Goal: Task Accomplishment & Management: Complete application form

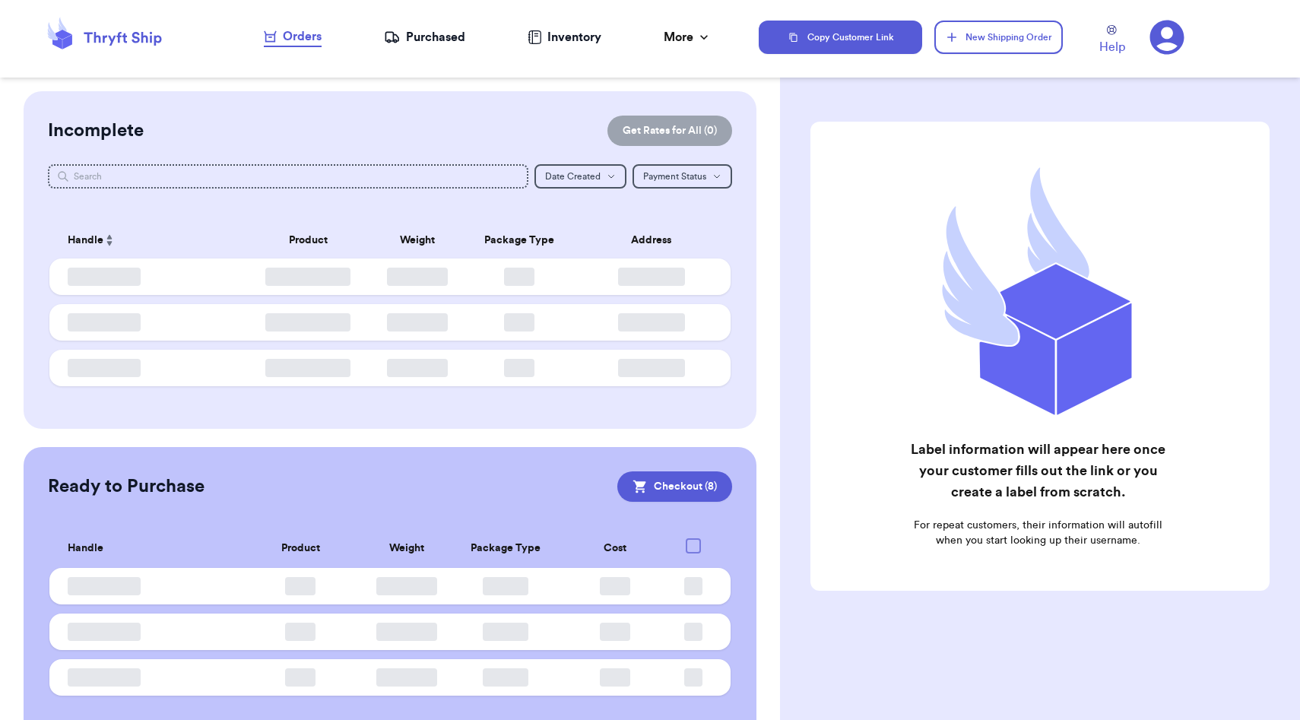
checkbox input "true"
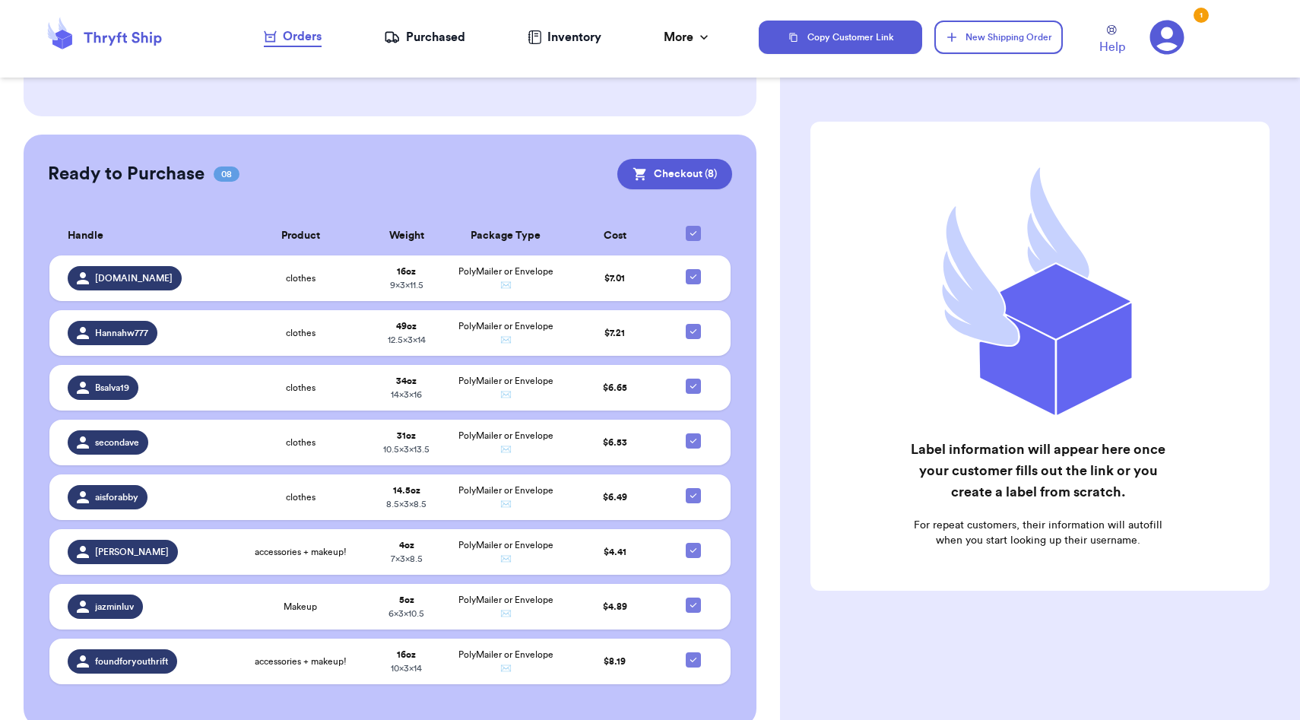
scroll to position [251, 0]
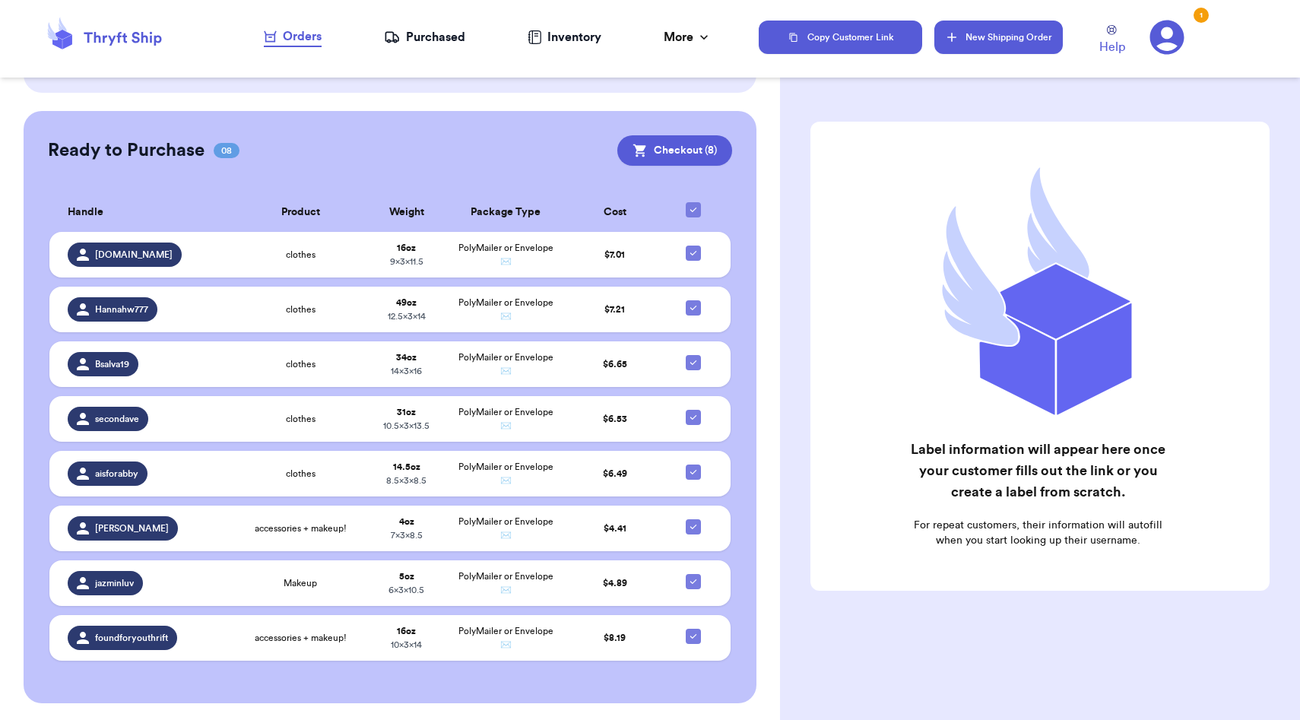
click at [989, 33] on button "New Shipping Order" at bounding box center [999, 37] width 128 height 33
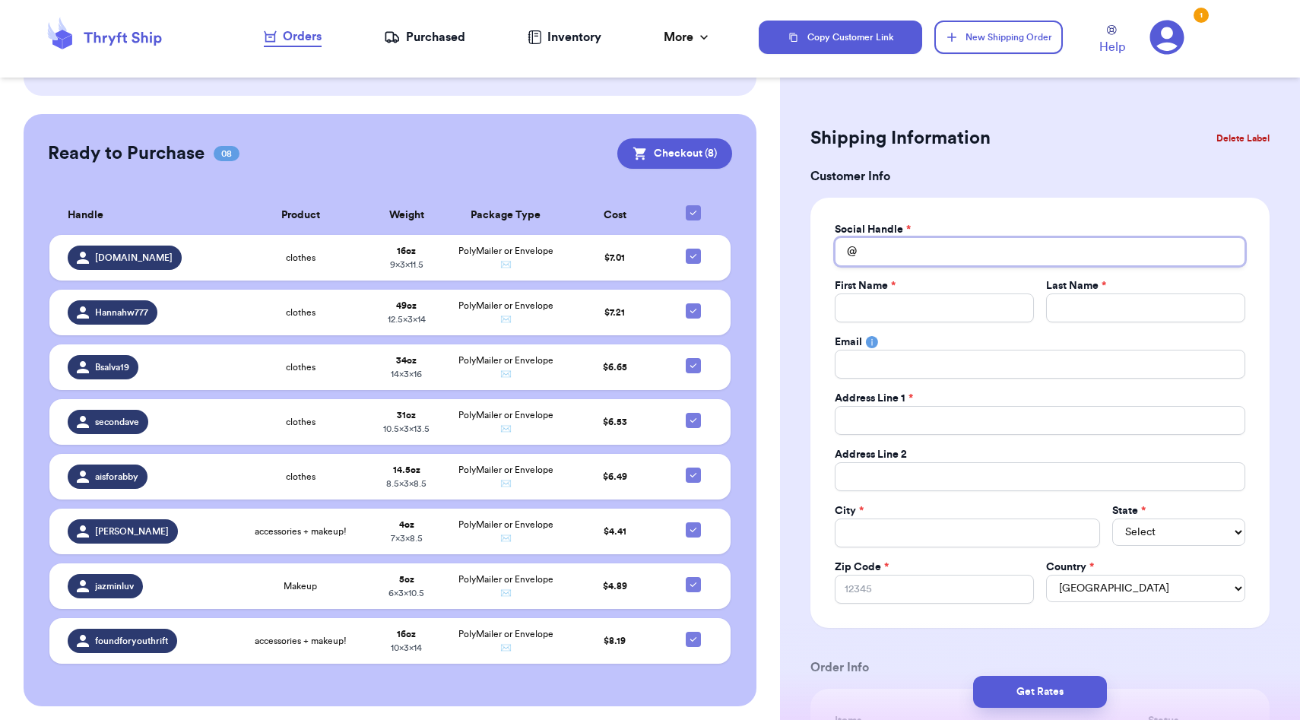
click at [936, 255] on input "Total Amount Paid" at bounding box center [1040, 251] width 411 height 29
type input "m"
type input "my"
type input "mya"
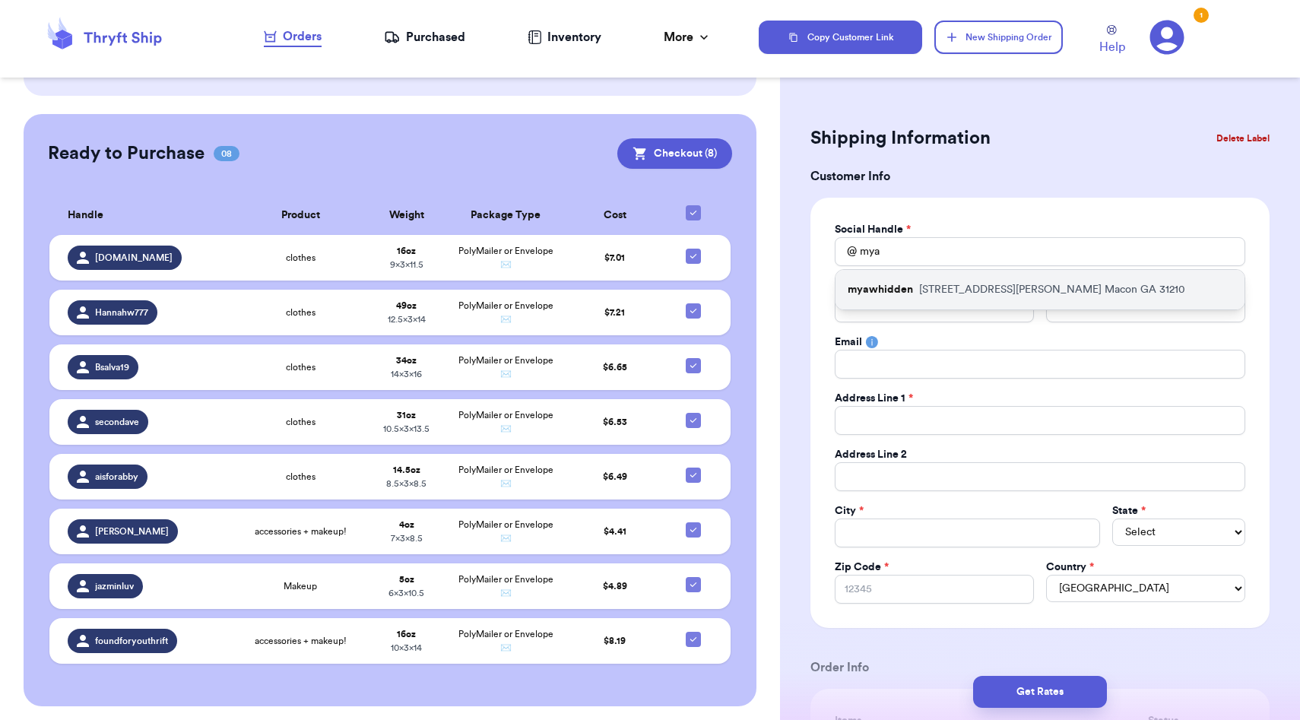
click at [936, 308] on div "myawhidden [STREET_ADDRESS][PERSON_NAME]" at bounding box center [1040, 290] width 409 height 40
type input "myawhidden"
type input "Mya"
type input "[PERSON_NAME]"
type input "[EMAIL_ADDRESS][DOMAIN_NAME]"
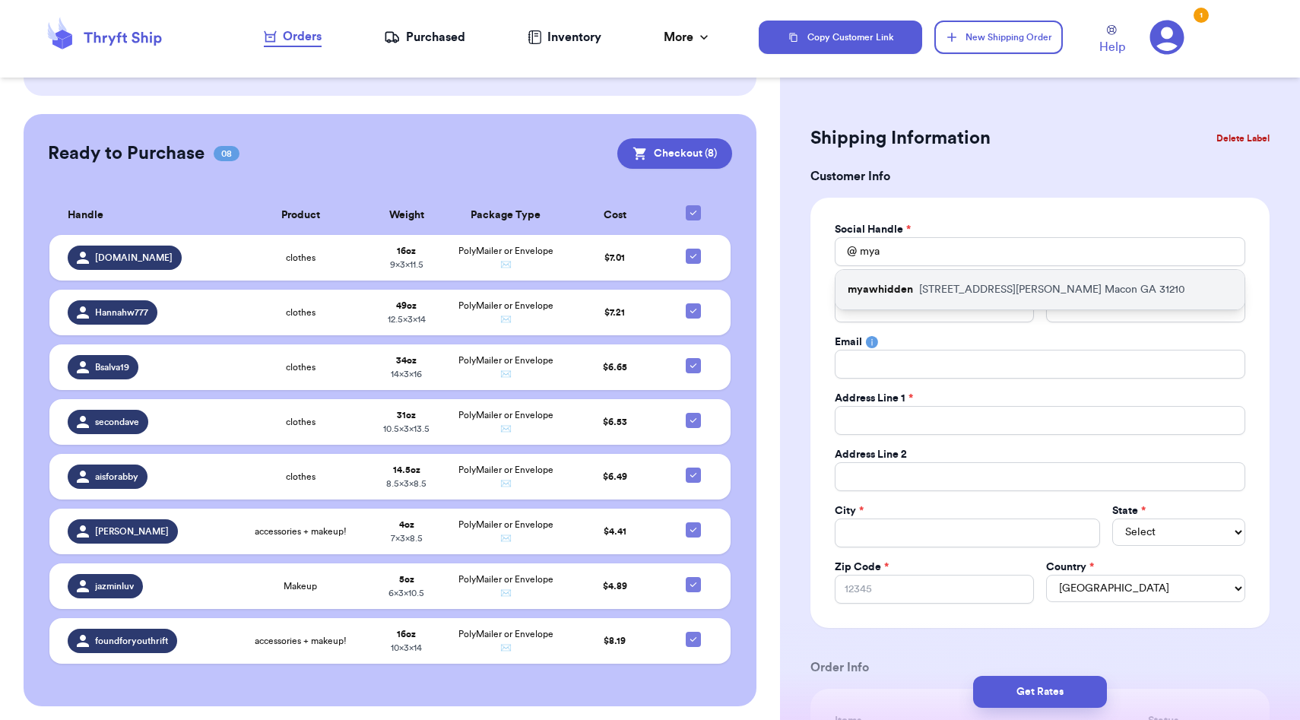
type input "[STREET_ADDRESS][PERSON_NAME]"
type input "Macon"
select select "GA"
type input "31210"
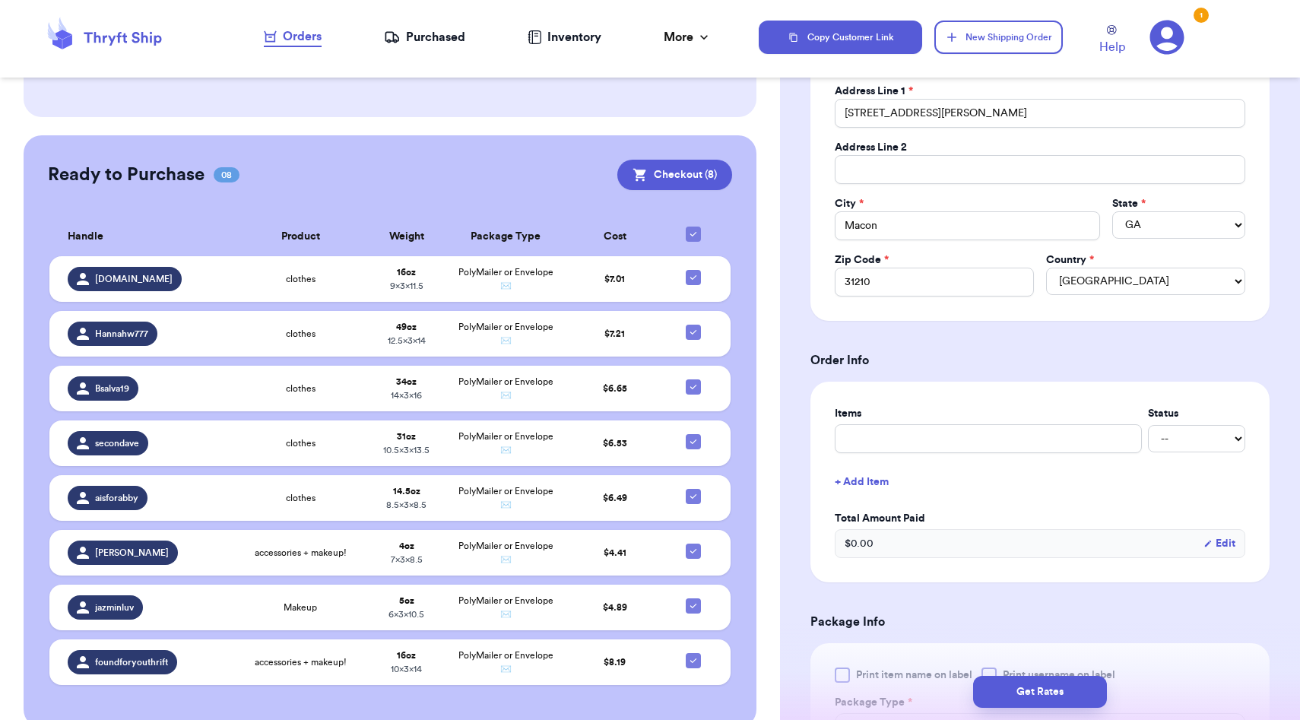
scroll to position [367, 0]
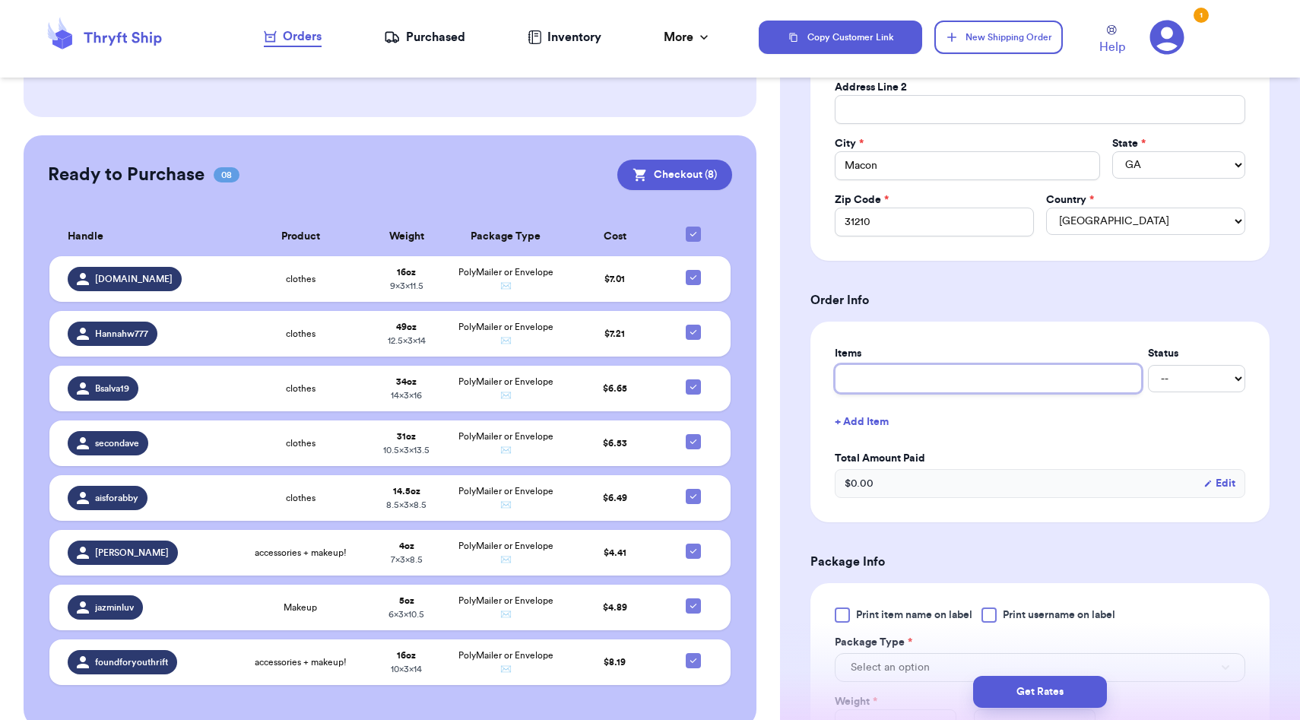
click at [890, 372] on input "text" at bounding box center [988, 378] width 307 height 29
type input "clothes"
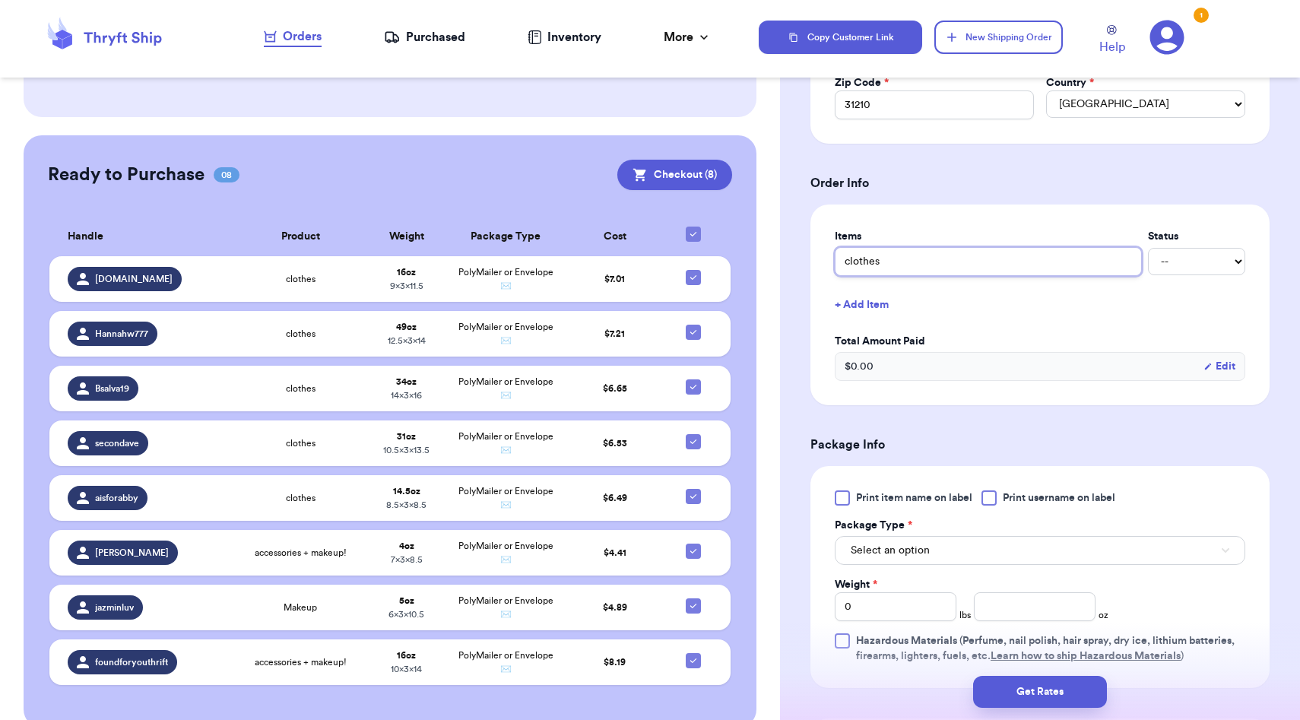
scroll to position [517, 0]
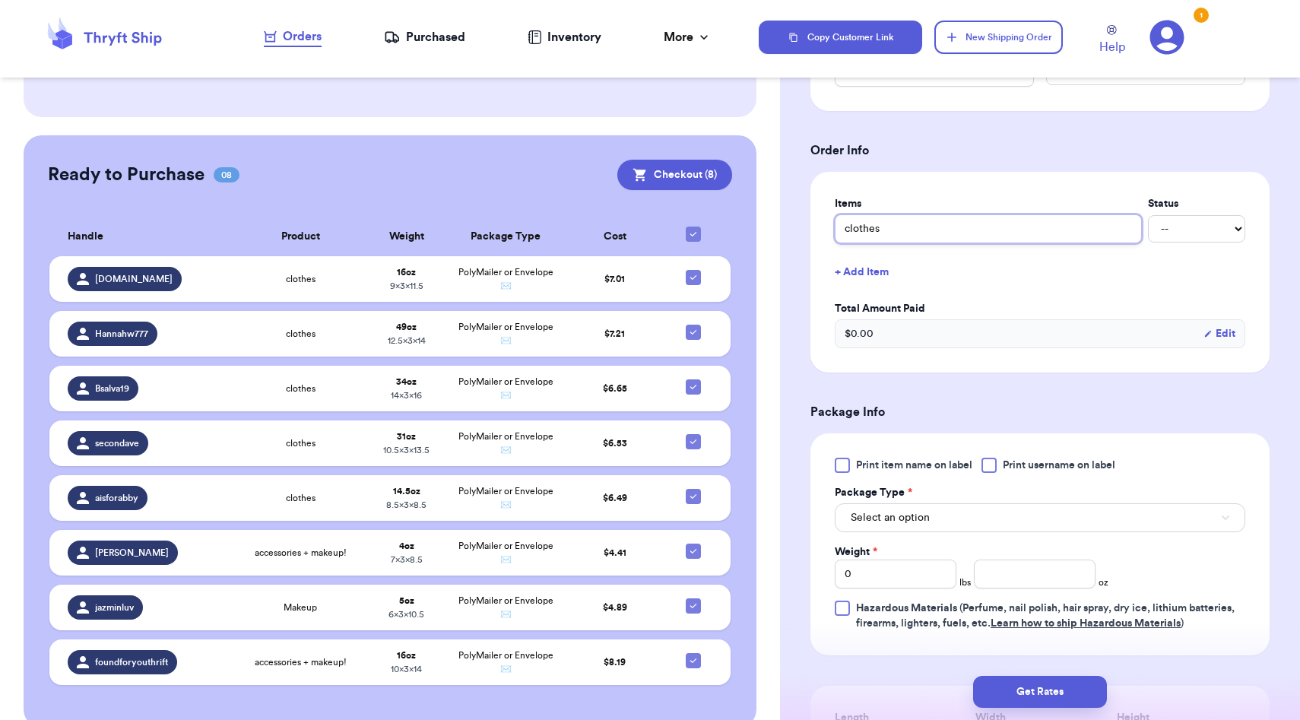
click at [917, 224] on input "clothes" at bounding box center [988, 228] width 307 height 29
type input "b"
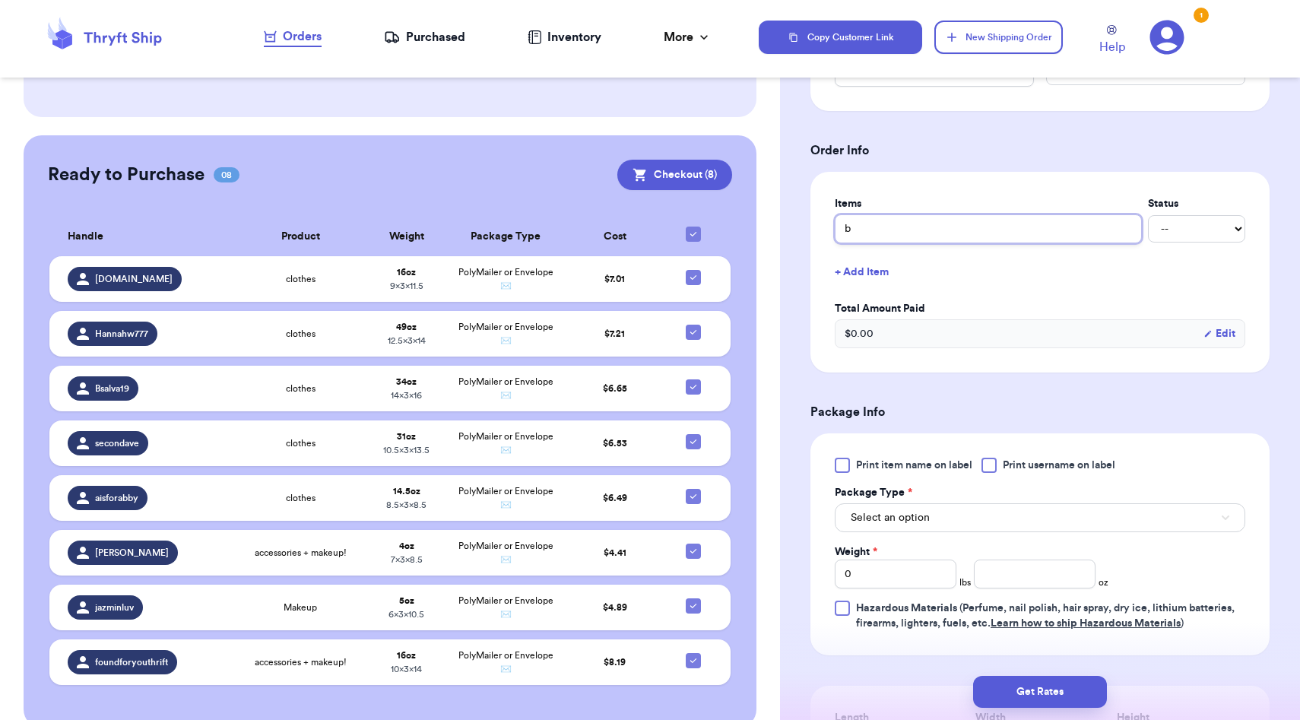
type input "bl"
type input "blu"
type input "blun"
type input "blund"
type input "blundl"
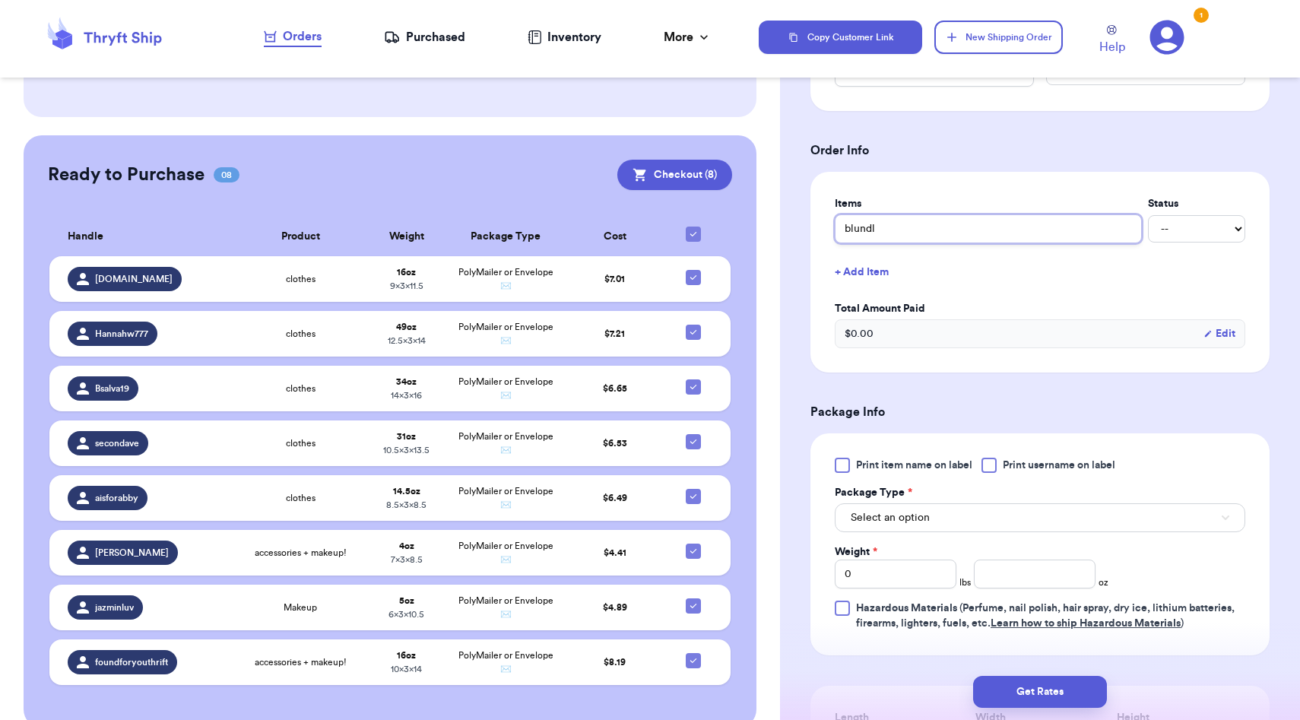
type input "blund"
type input "blun"
type input "blu"
type input "bl"
type input "b"
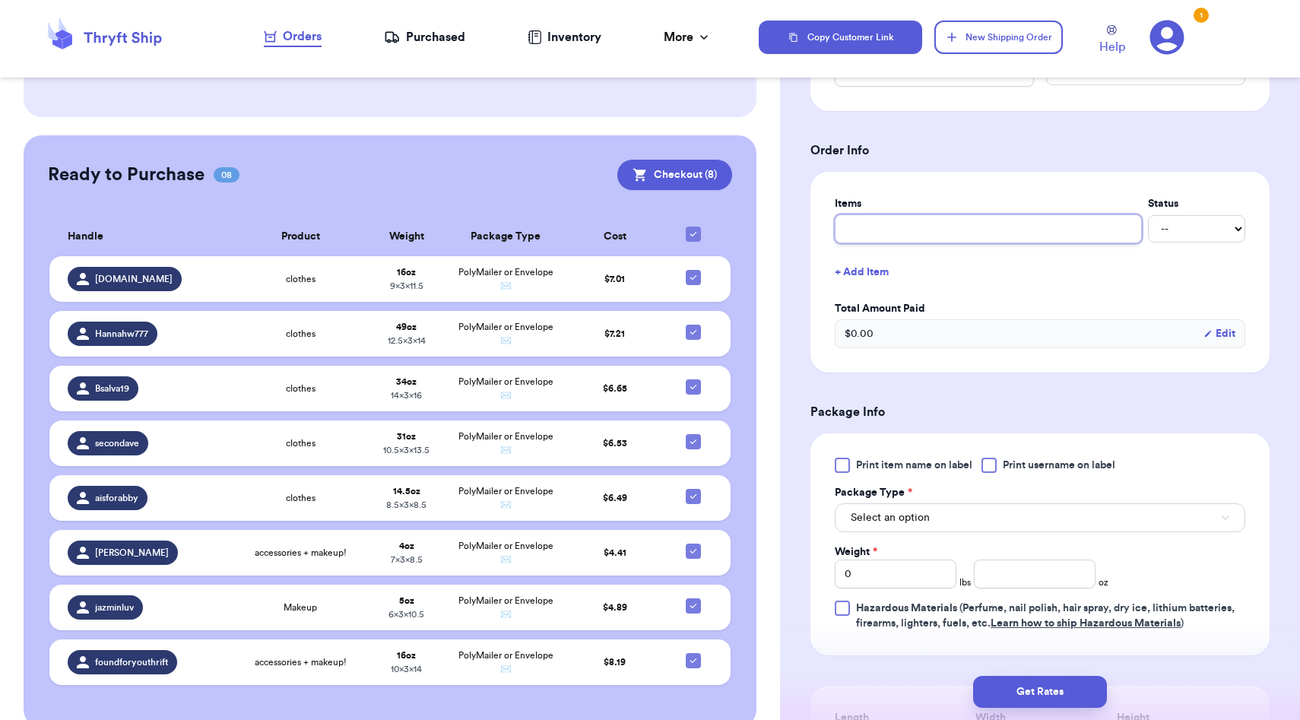
type input "s"
type input "st"
type input "stu"
type input "st"
type input "sty"
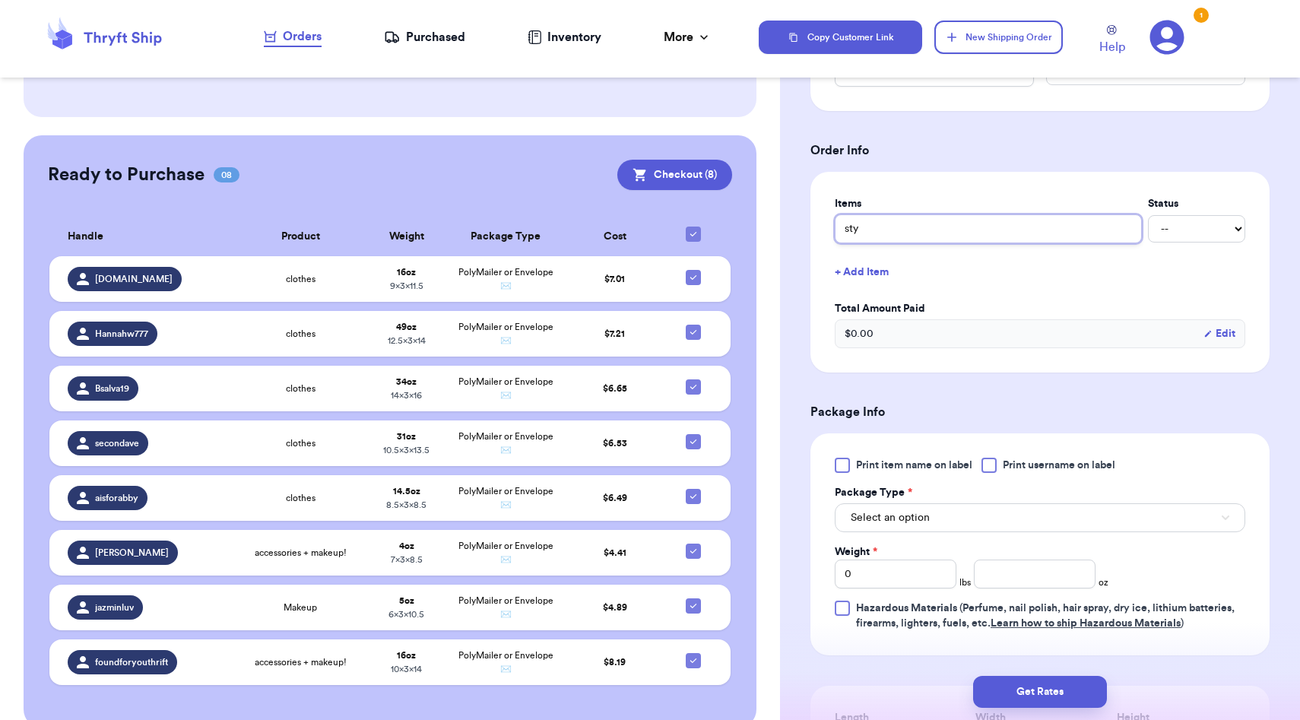
type input "styl"
type input "style"
type input "style b"
type input "style bu"
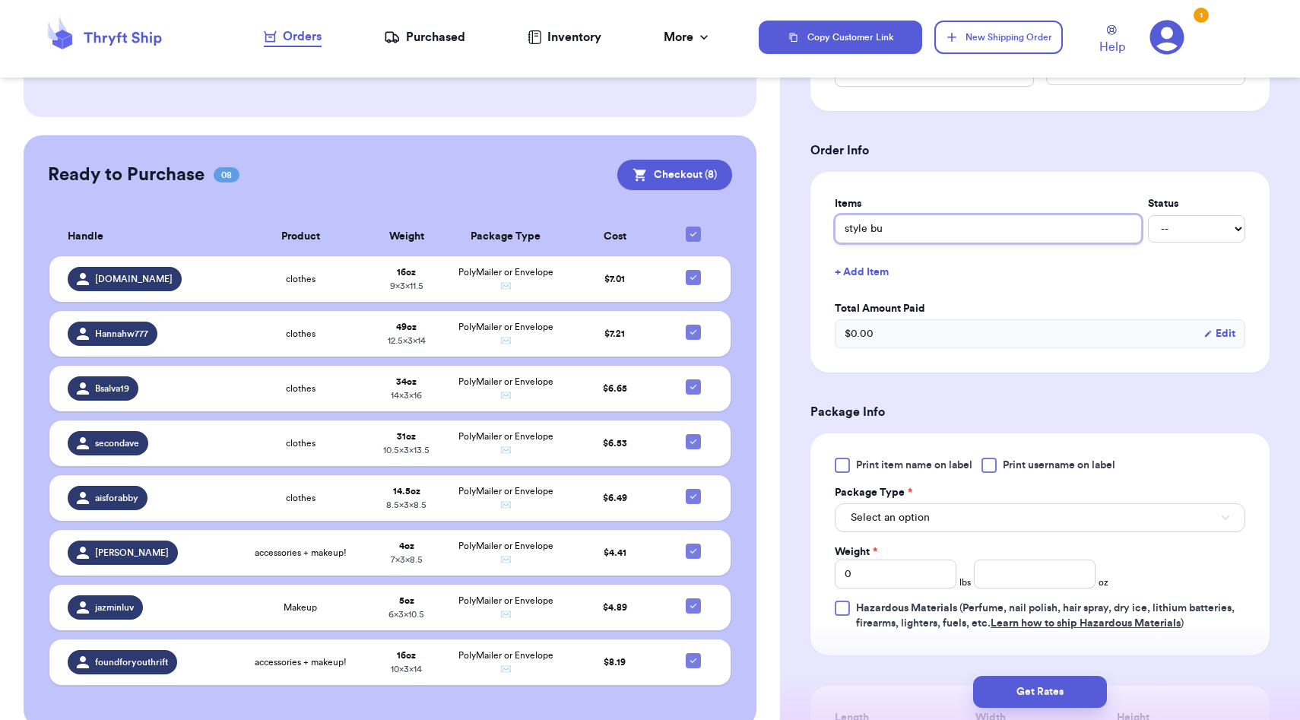
type input "style bun"
type input "style bund"
type input "style bundl"
type input "style bundle"
type input "style bundle!"
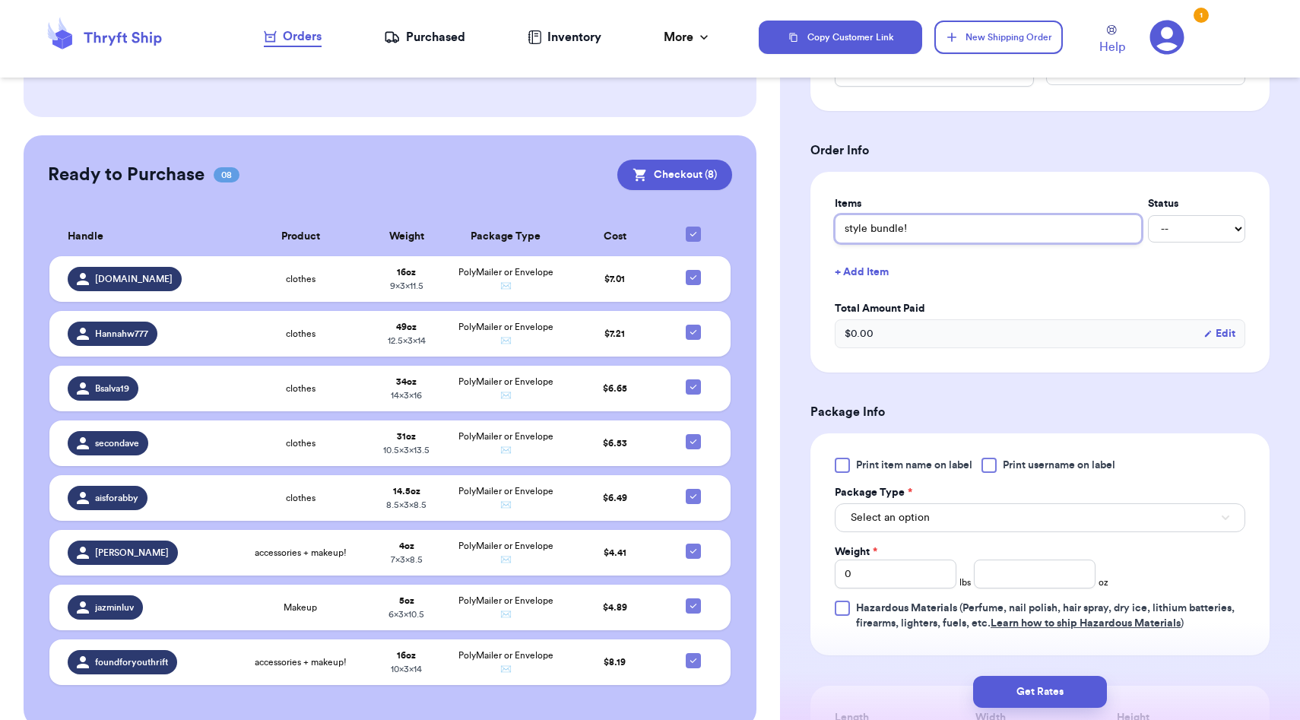
type input "style bundle!"
click at [907, 525] on span "Select an option" at bounding box center [890, 517] width 79 height 15
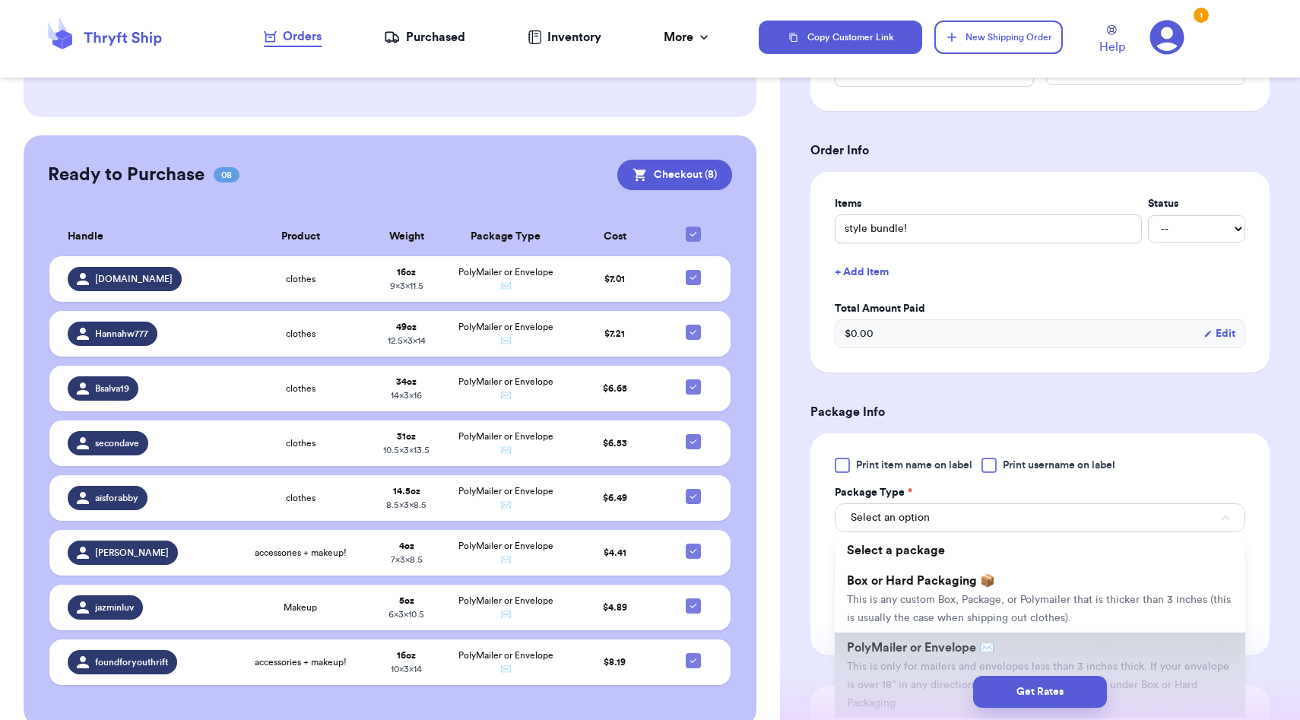
click at [911, 654] on span "PolyMailer or Envelope ✉️" at bounding box center [921, 648] width 148 height 12
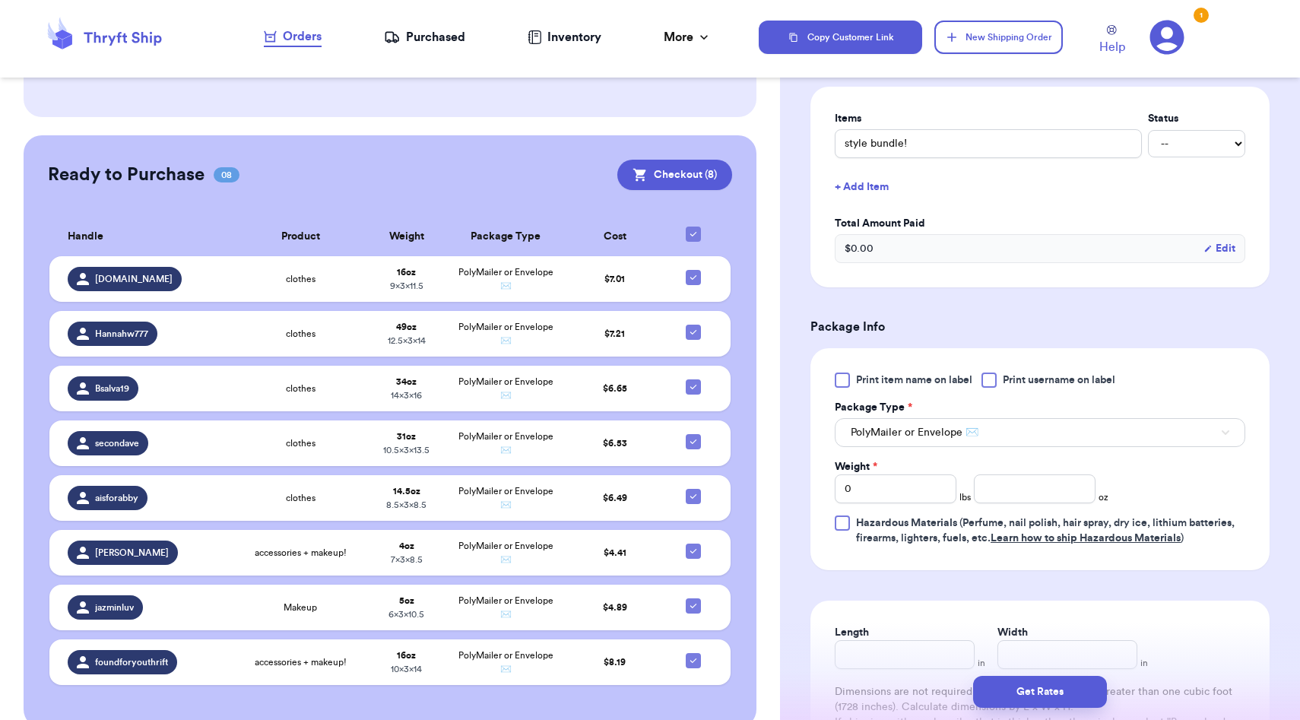
scroll to position [621, 0]
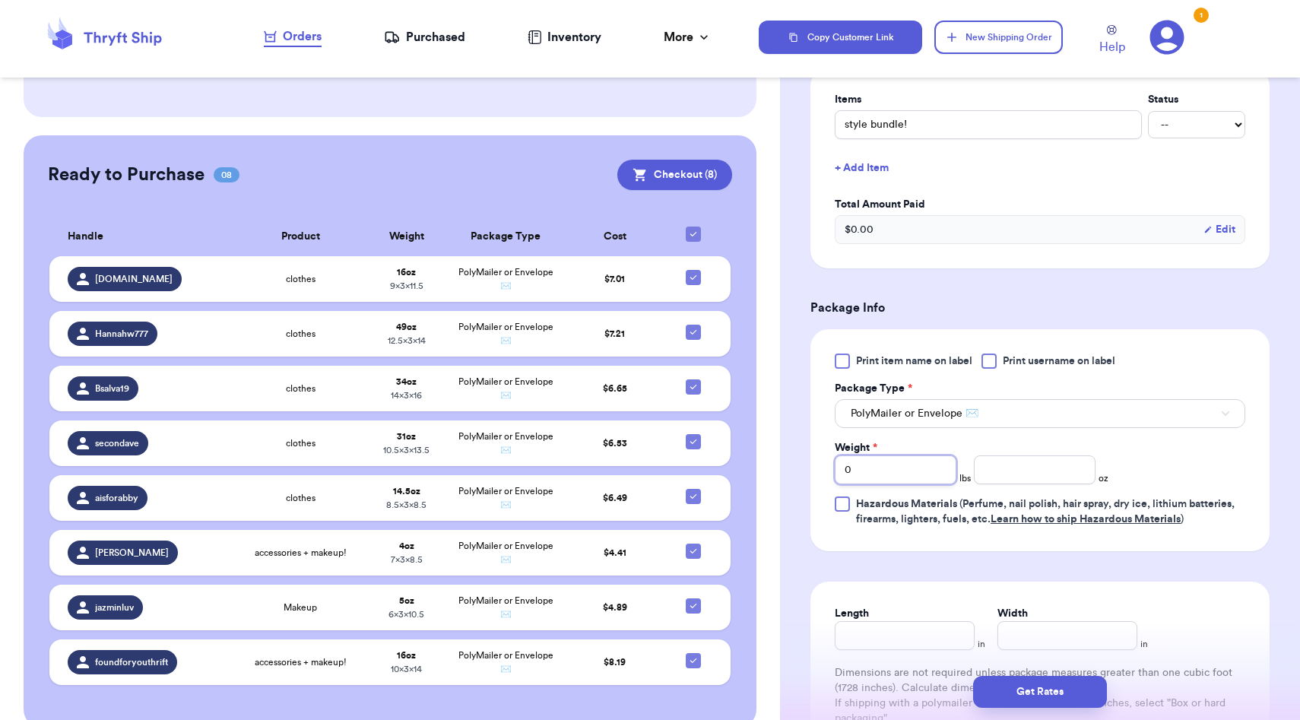
click at [880, 468] on input "0" at bounding box center [896, 470] width 122 height 29
type input "04"
click at [906, 468] on input "04" at bounding box center [896, 470] width 122 height 29
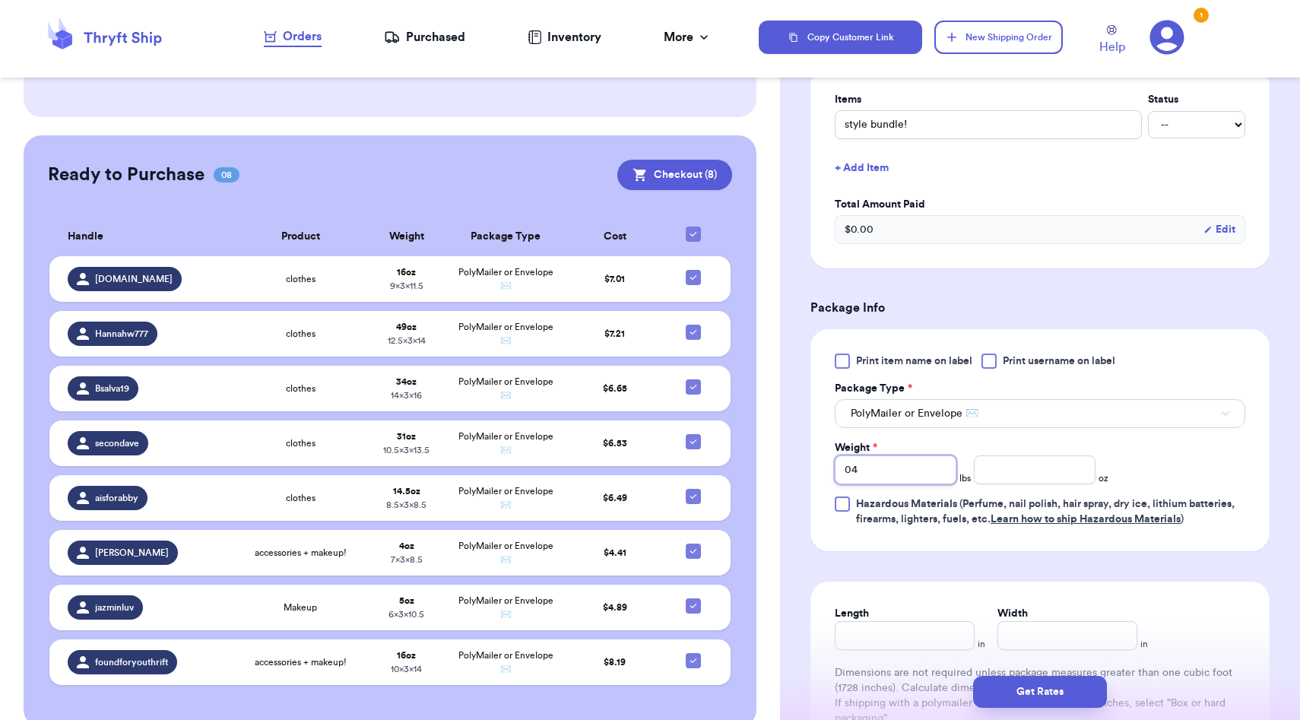
click at [906, 468] on input "04" at bounding box center [896, 470] width 122 height 29
type input "4"
click at [1006, 478] on input "number" at bounding box center [1035, 470] width 122 height 29
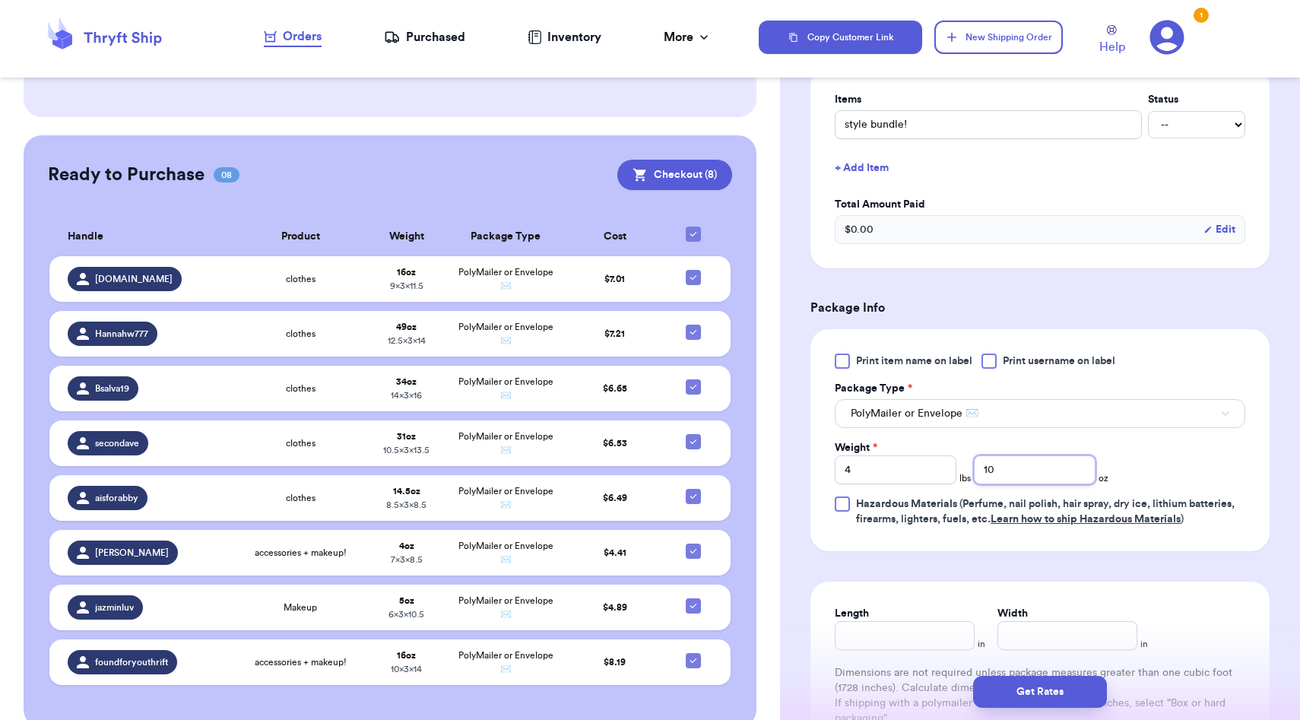
type input "10"
click at [918, 639] on input "Length" at bounding box center [905, 635] width 140 height 29
type input "13"
click at [1020, 649] on input "Width *" at bounding box center [1068, 635] width 140 height 29
type input "13"
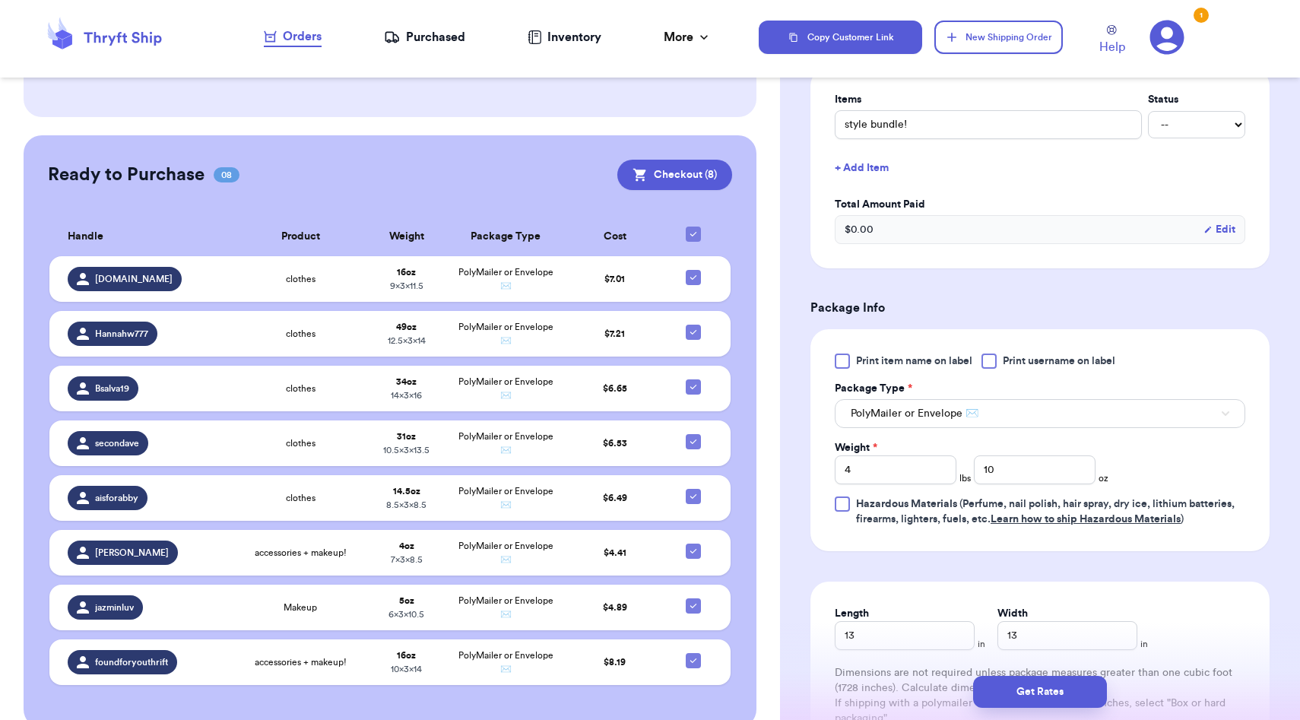
click at [1184, 594] on div "Length 13 in Width 13 in Dimensions are not required unless package measures gr…" at bounding box center [1040, 666] width 459 height 169
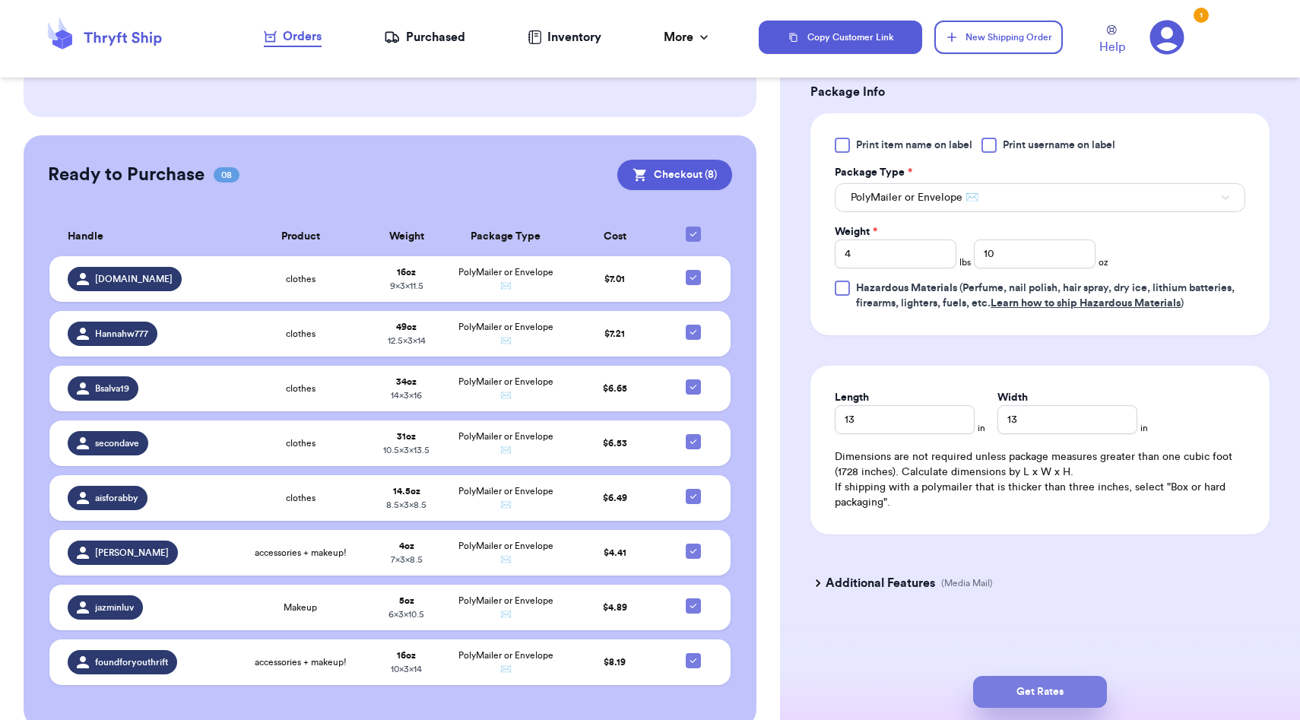
click at [1034, 679] on button "Get Rates" at bounding box center [1040, 692] width 134 height 32
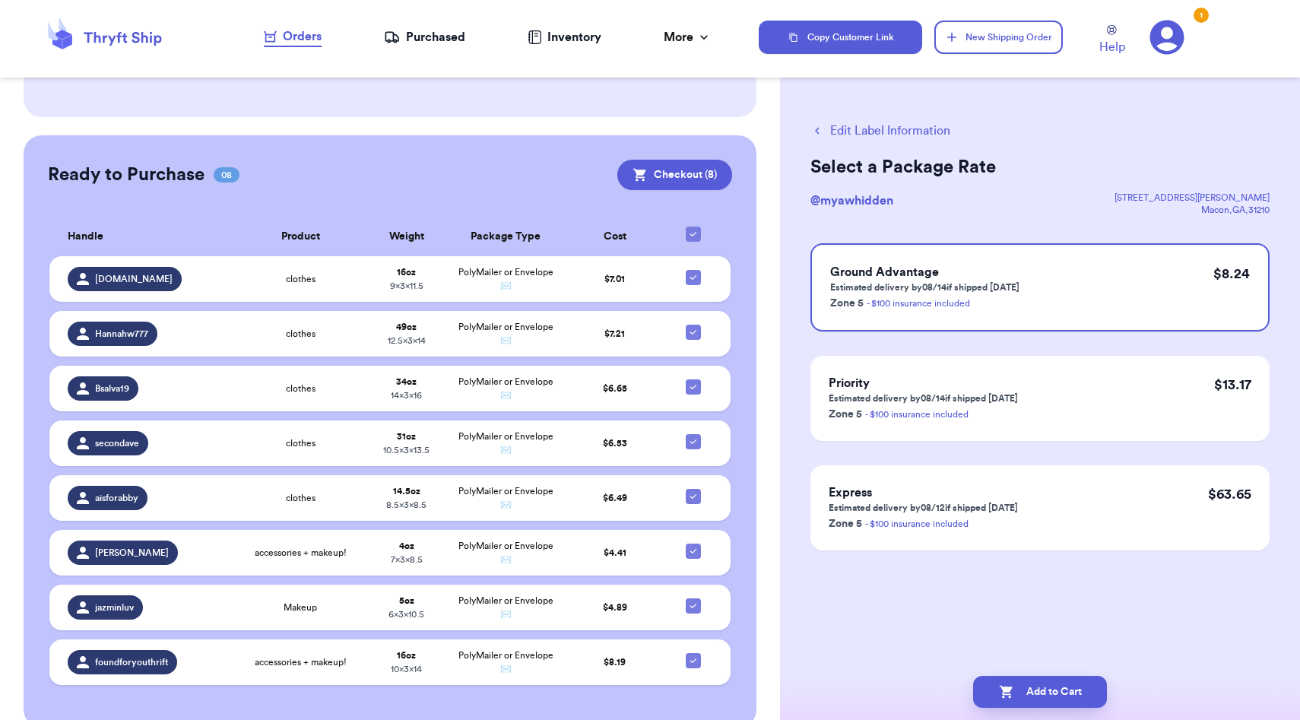
scroll to position [0, 0]
click at [1024, 687] on button "Add to Cart" at bounding box center [1040, 692] width 134 height 32
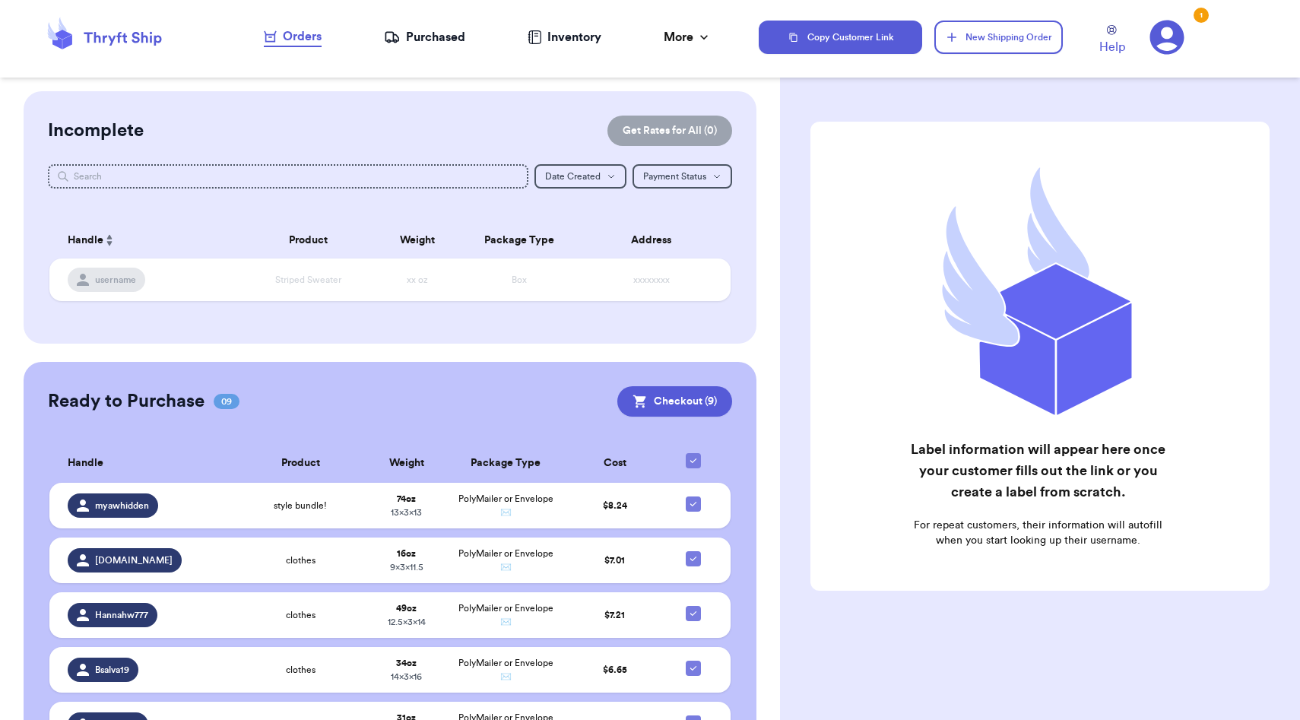
scroll to position [306, 0]
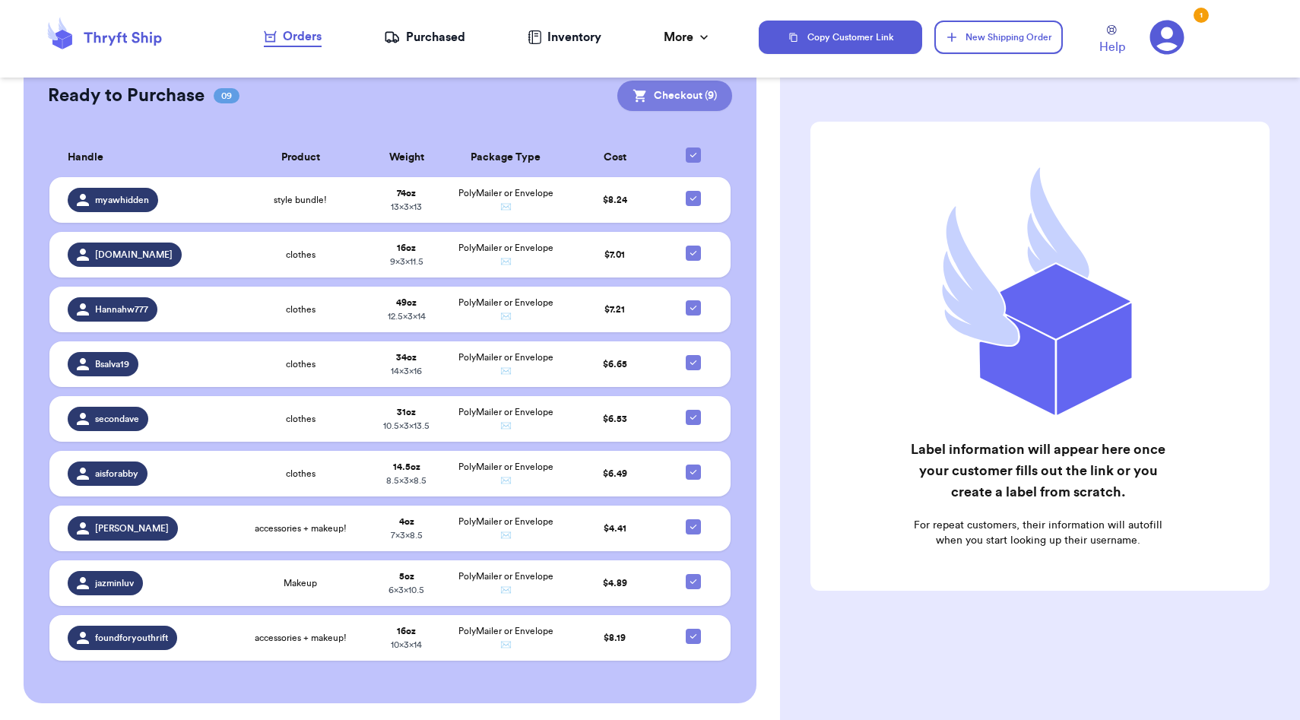
click at [660, 87] on button "Checkout ( 9 )" at bounding box center [674, 96] width 115 height 30
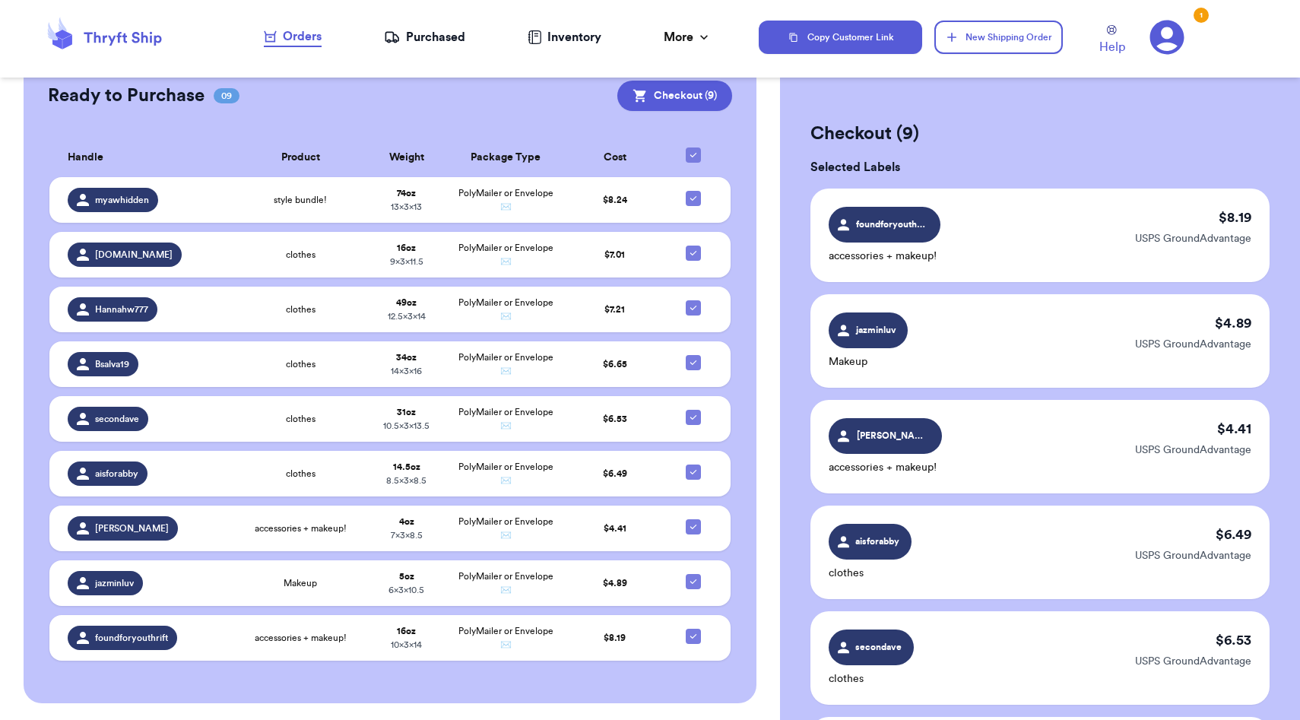
scroll to position [796, 0]
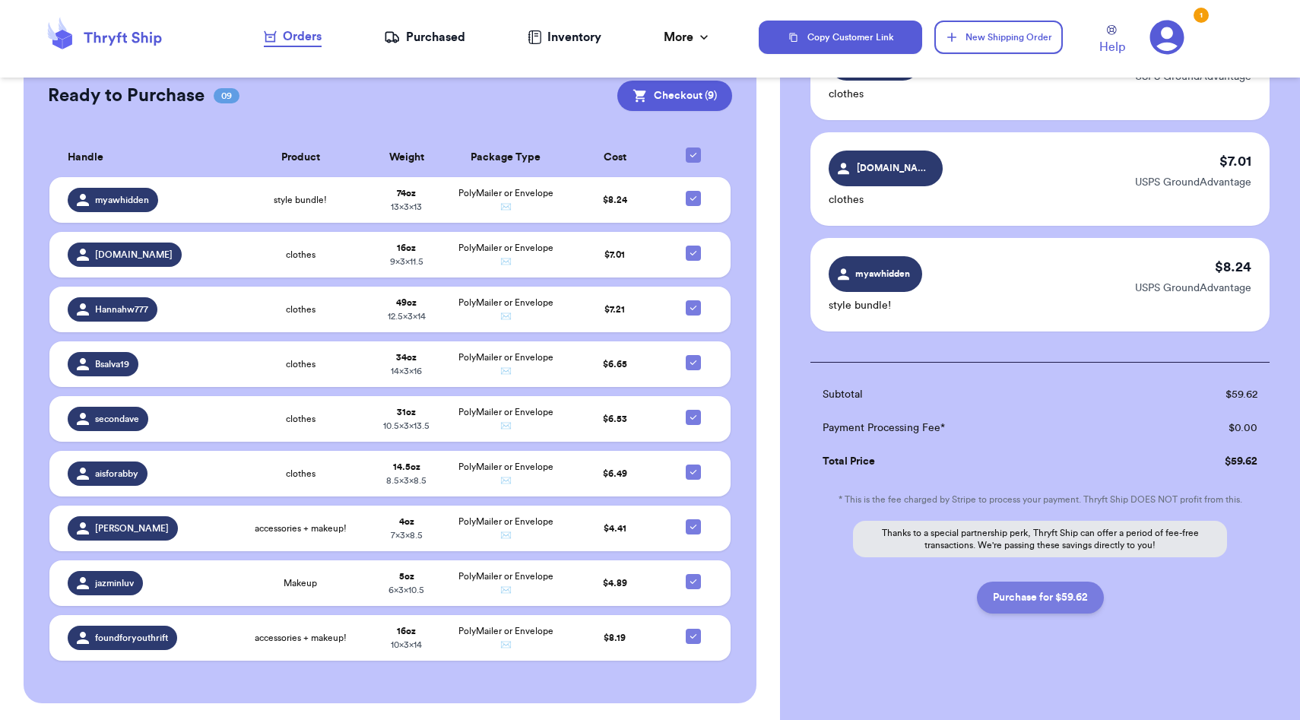
click at [1059, 602] on button "Purchase for $59.62" at bounding box center [1040, 598] width 127 height 32
checkbox input "false"
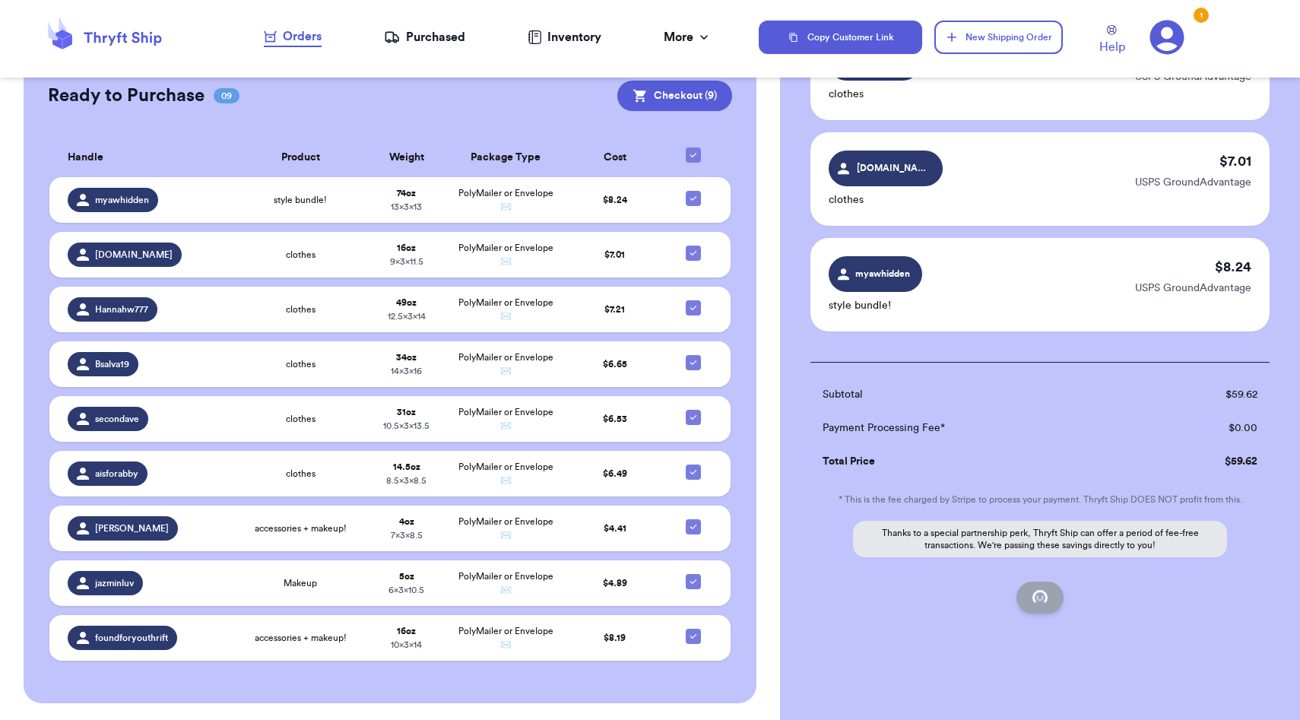
checkbox input "false"
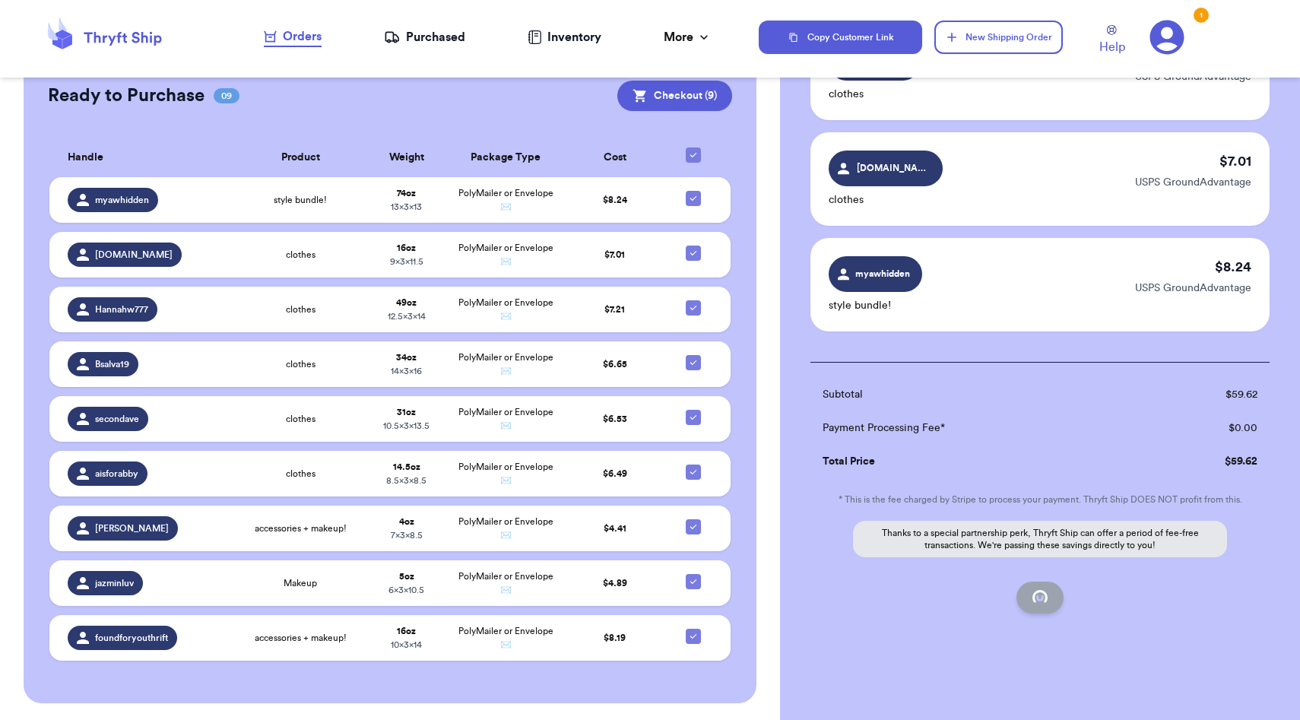
checkbox input "false"
checkbox input "true"
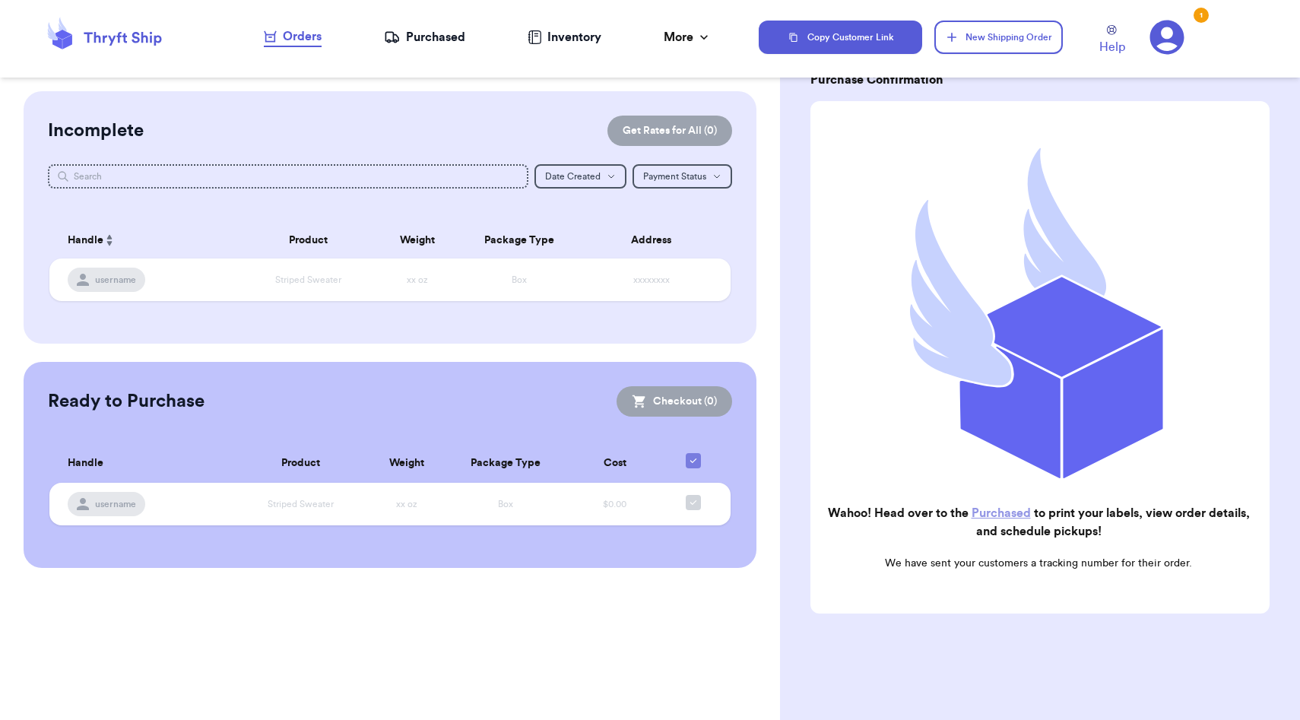
scroll to position [0, 0]
click at [424, 37] on div "Purchased" at bounding box center [424, 37] width 81 height 18
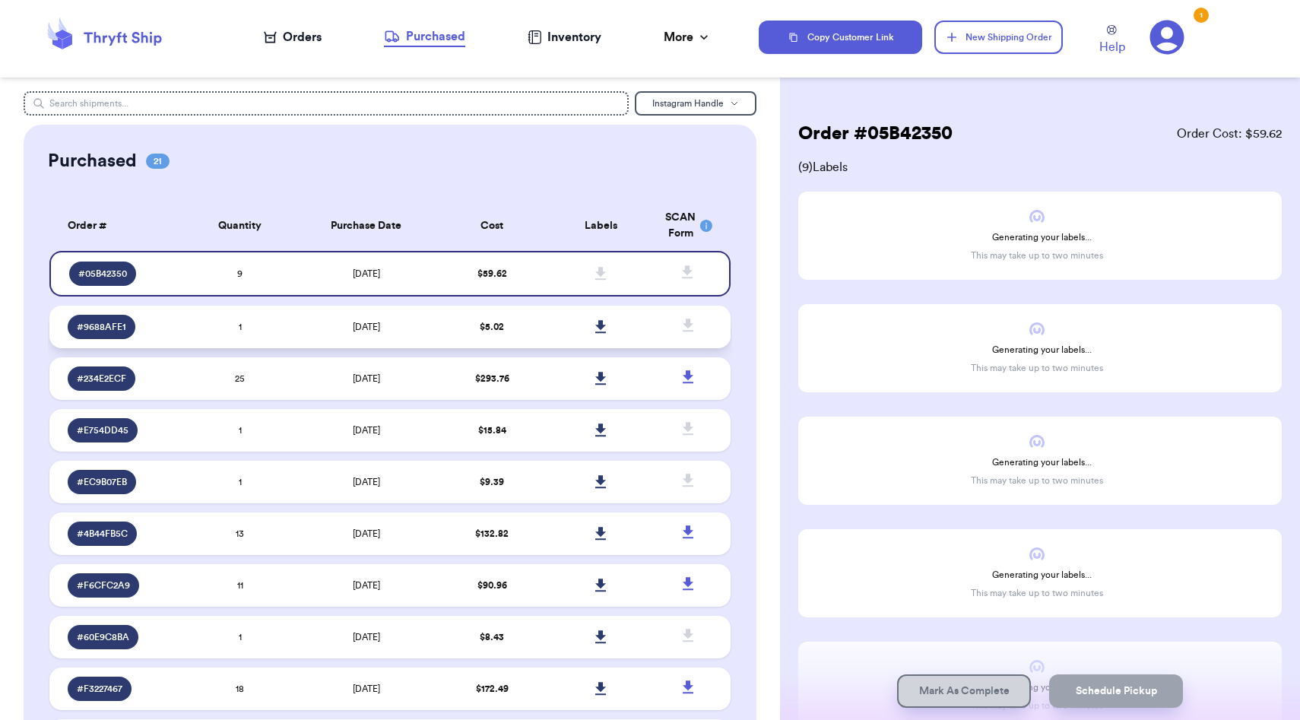
click at [398, 332] on td "[DATE]" at bounding box center [365, 327] width 143 height 43
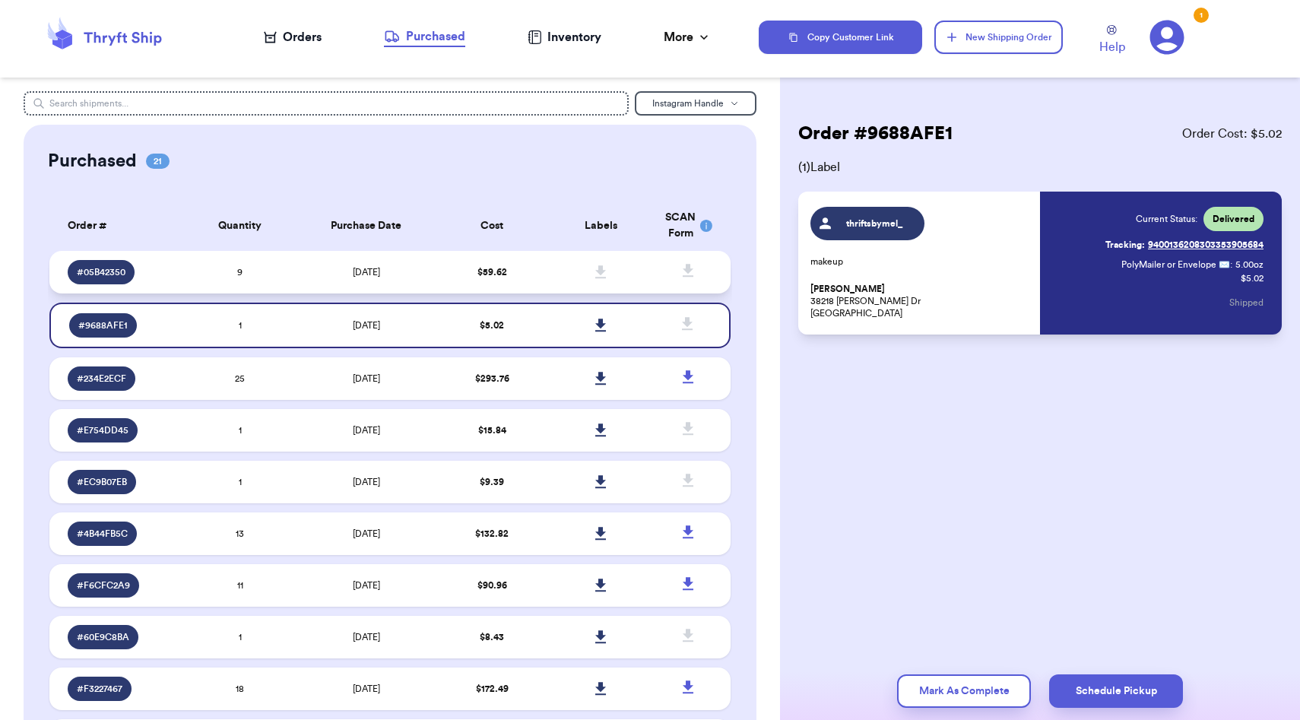
click at [411, 281] on td "[DATE]" at bounding box center [365, 272] width 143 height 43
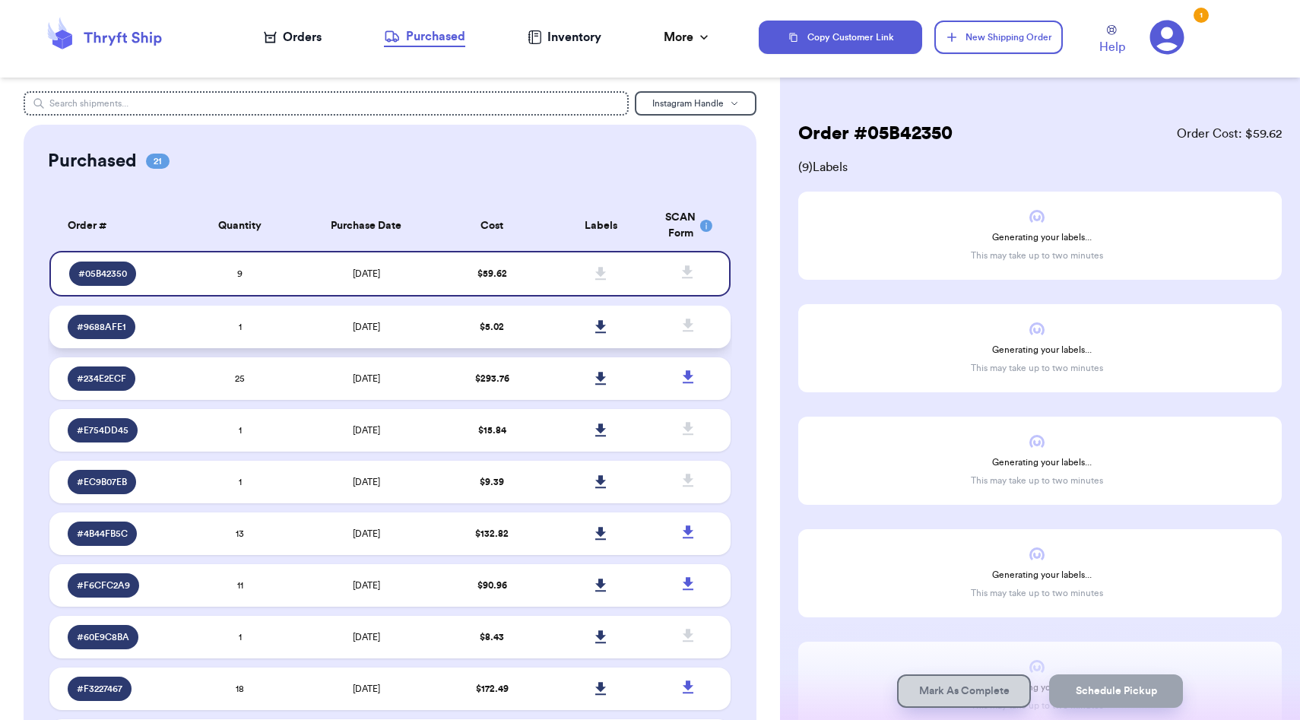
click at [425, 335] on td "[DATE]" at bounding box center [365, 327] width 143 height 43
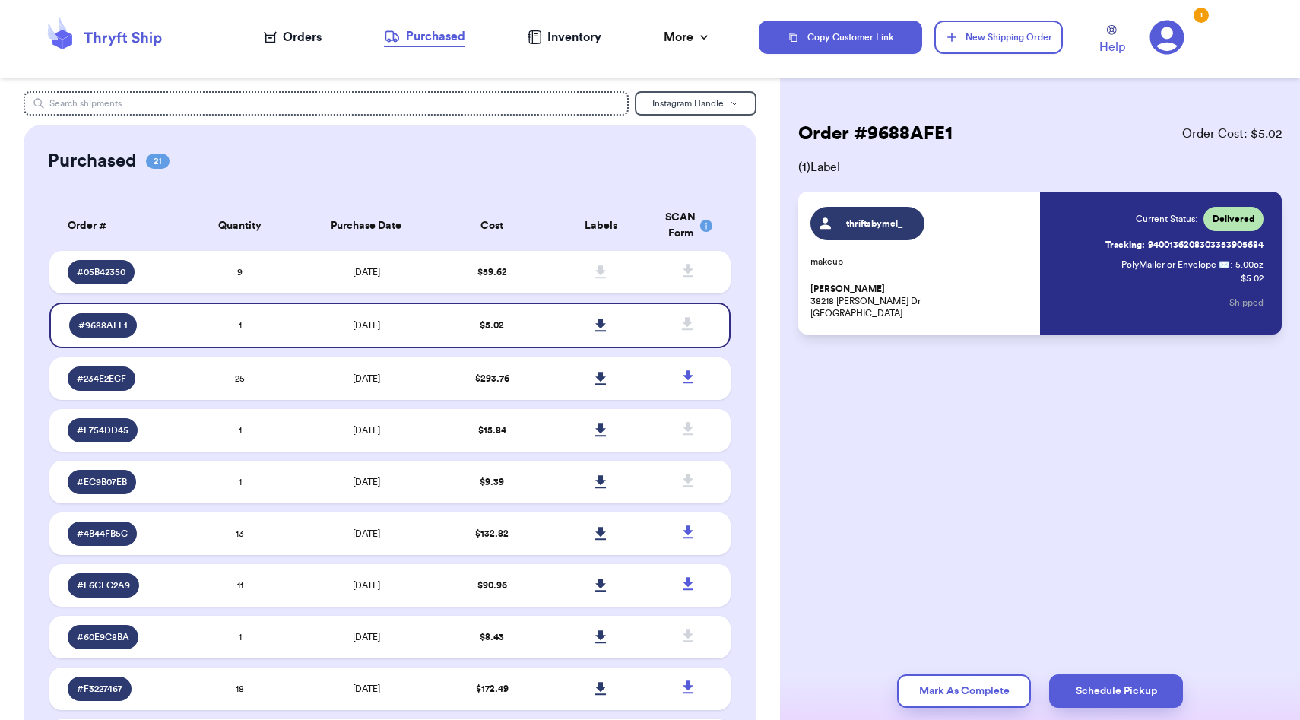
click at [1196, 246] on link "Tracking: 9400136208303353905684" at bounding box center [1185, 245] width 158 height 24
click at [293, 272] on td "9" at bounding box center [240, 272] width 109 height 43
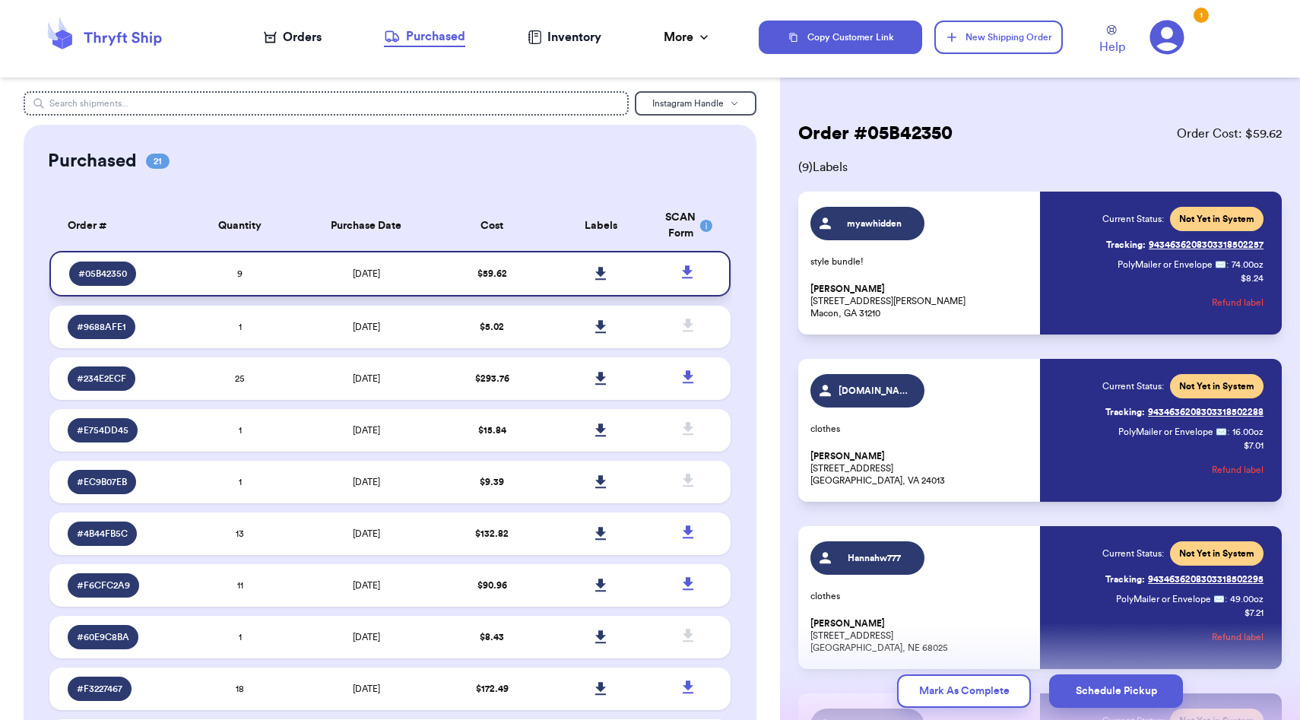
click at [609, 269] on link at bounding box center [601, 273] width 33 height 33
